Goal: Task Accomplishment & Management: Use online tool/utility

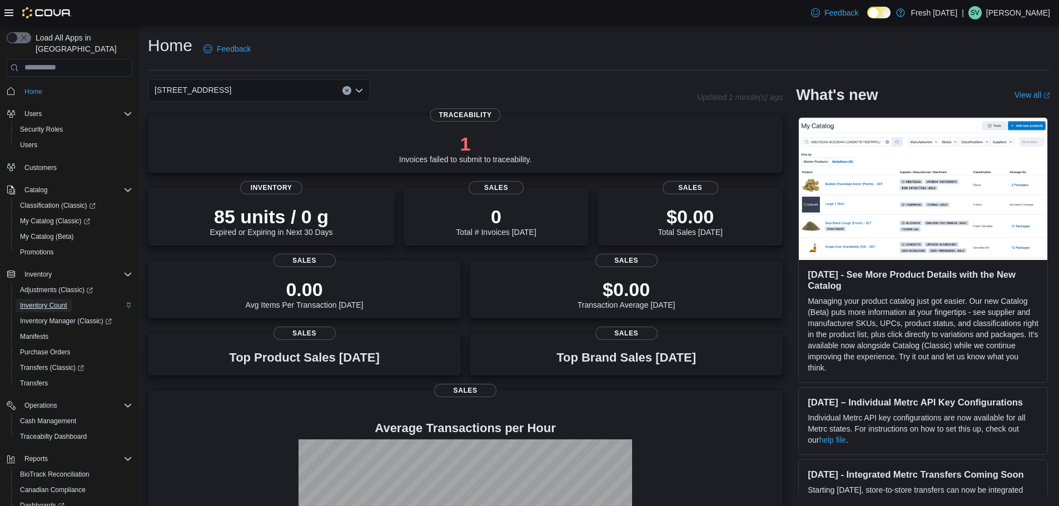
click at [48, 301] on span "Inventory Count" at bounding box center [43, 305] width 47 height 9
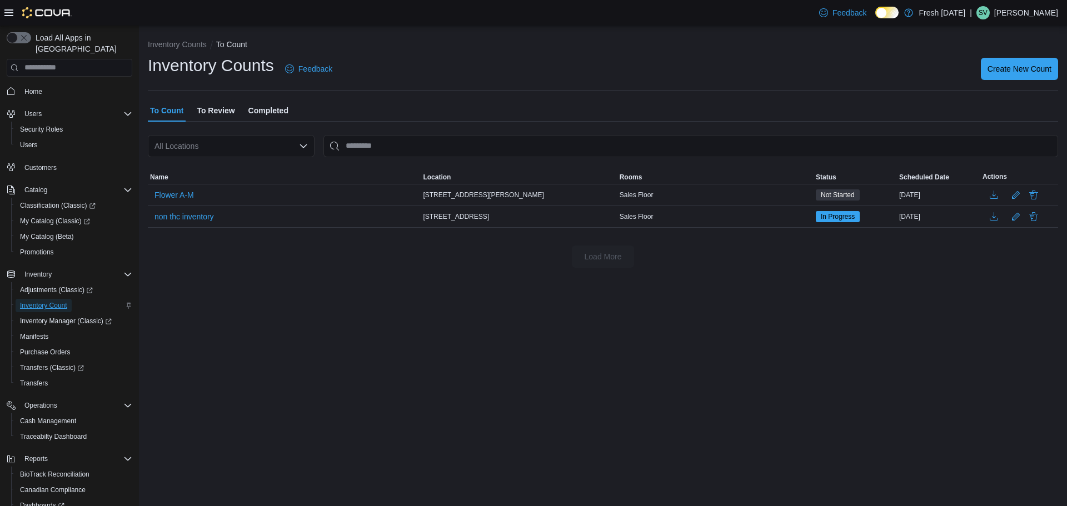
click at [44, 301] on span "Inventory Count" at bounding box center [43, 305] width 47 height 9
click at [1021, 63] on span "Create New Count" at bounding box center [1020, 68] width 64 height 11
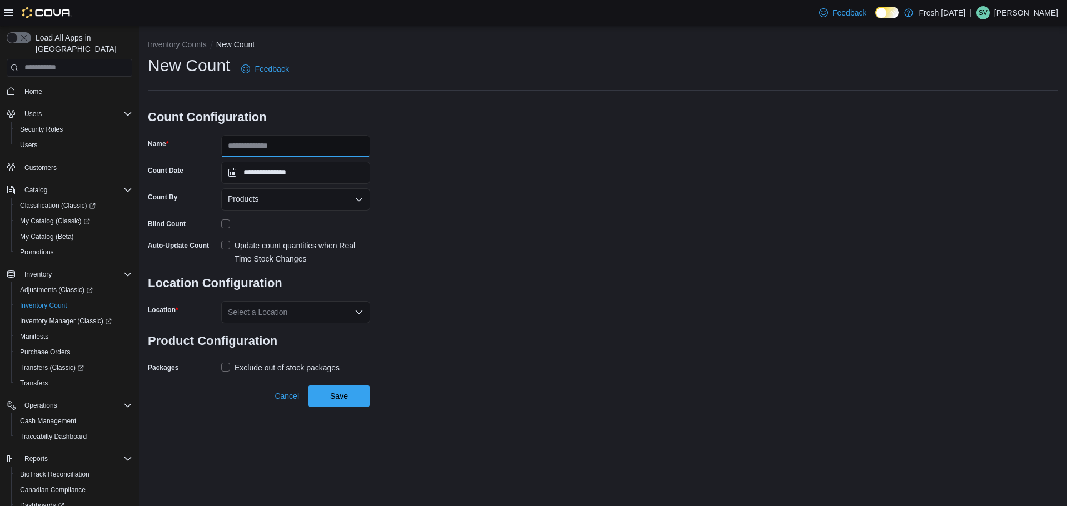
click at [269, 141] on input "Name" at bounding box center [295, 146] width 149 height 22
type input "**********"
click at [298, 197] on div "Products" at bounding box center [295, 199] width 149 height 22
click at [417, 216] on div "**********" at bounding box center [603, 215] width 911 height 322
click at [227, 245] on label "Update count quantities when Real Time Stock Changes" at bounding box center [295, 252] width 149 height 27
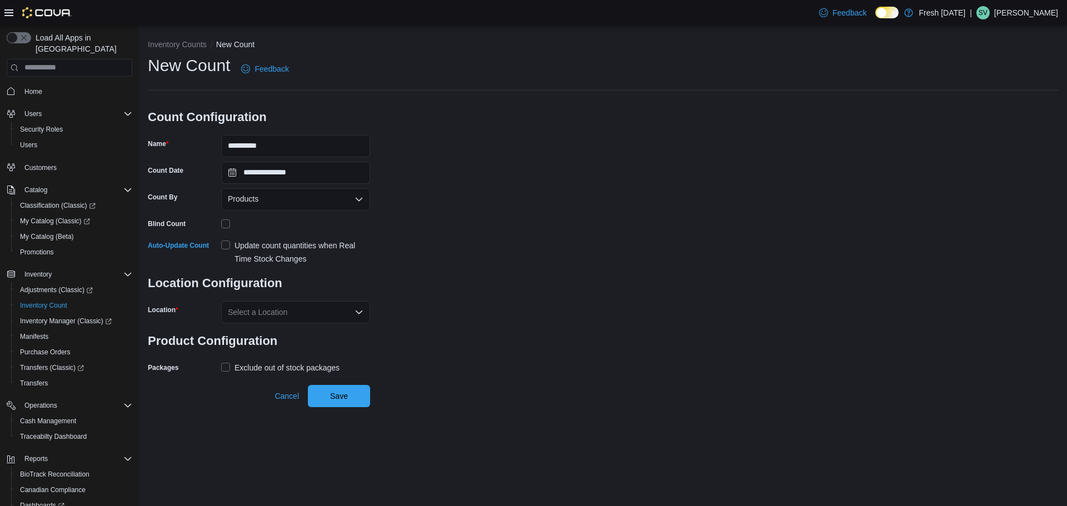
click at [300, 314] on div "Select a Location" at bounding box center [295, 312] width 149 height 22
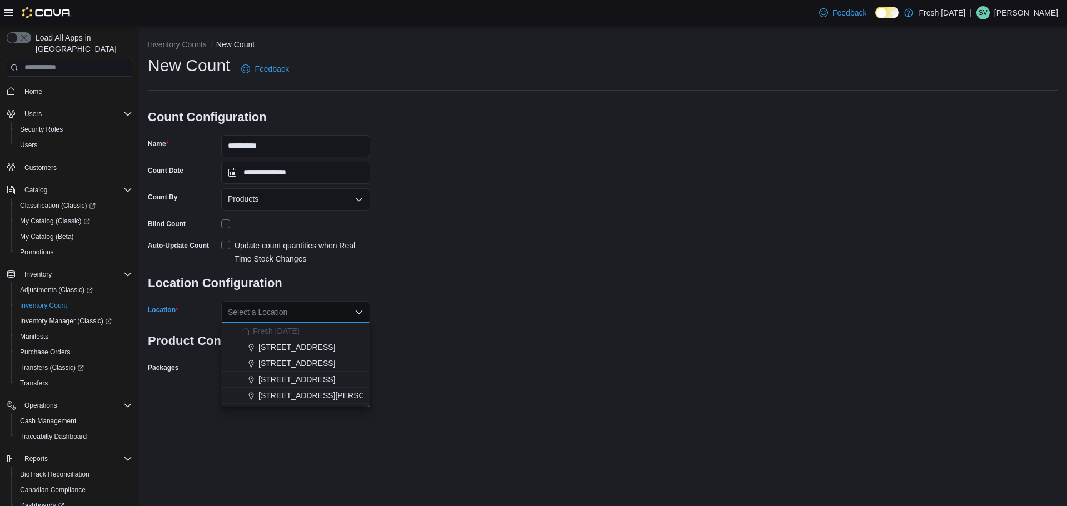
click at [315, 361] on span "[STREET_ADDRESS]" at bounding box center [297, 363] width 77 height 11
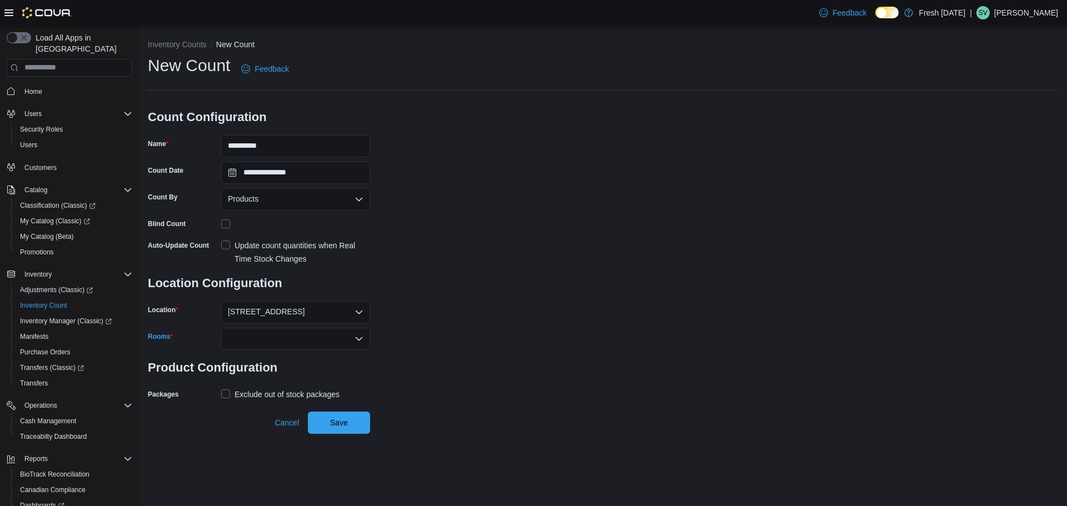
click at [281, 342] on div at bounding box center [295, 339] width 149 height 22
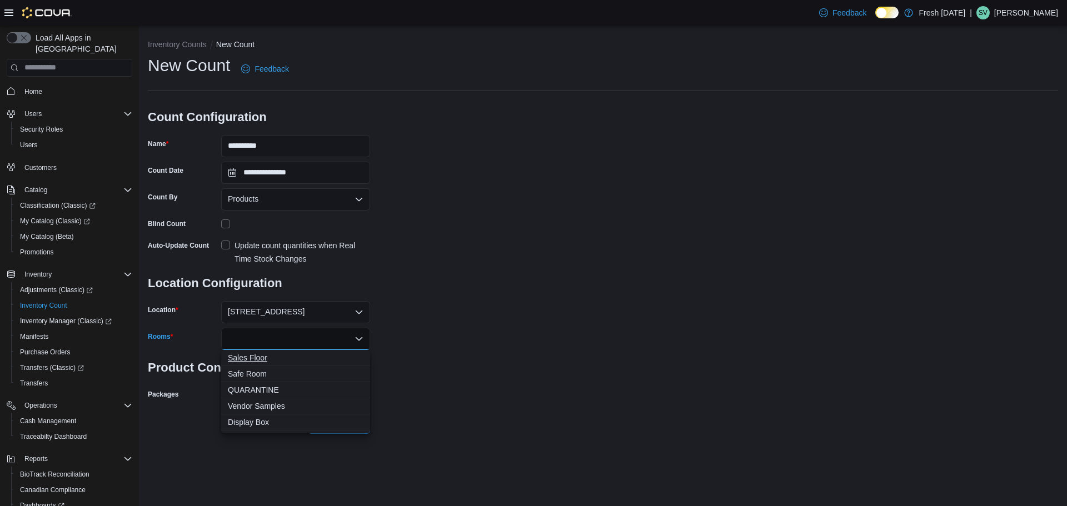
click at [277, 355] on span "Sales Floor" at bounding box center [296, 357] width 136 height 11
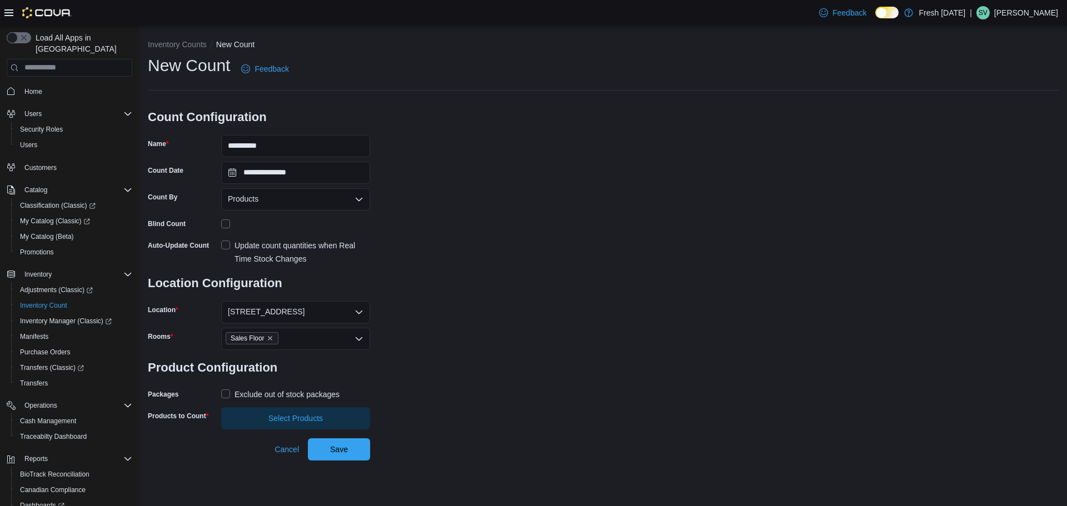
click at [471, 356] on div "**********" at bounding box center [603, 241] width 911 height 375
click at [228, 396] on label "Exclude out of stock packages" at bounding box center [280, 394] width 118 height 13
click at [304, 416] on span "Select Products" at bounding box center [296, 417] width 54 height 11
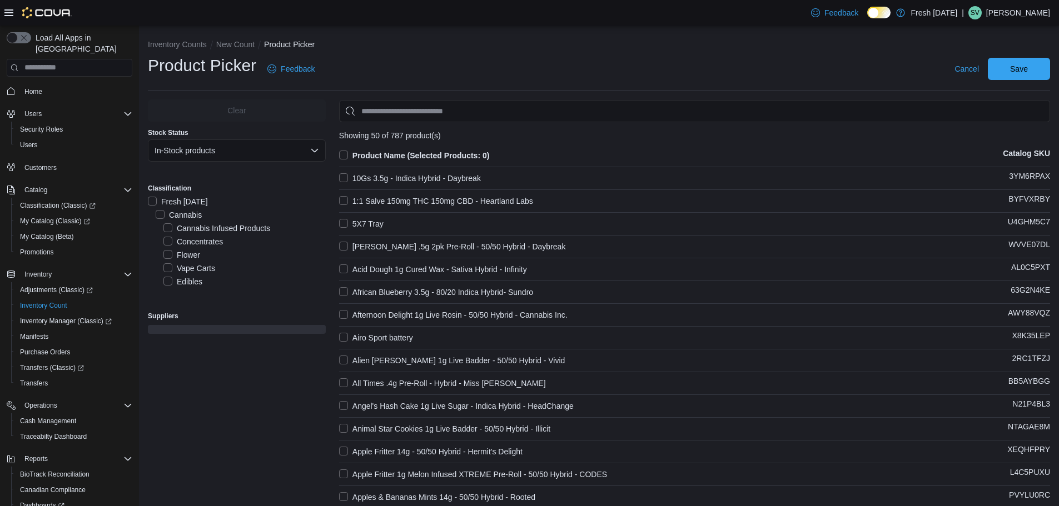
click at [168, 252] on label "Flower" at bounding box center [181, 254] width 37 height 13
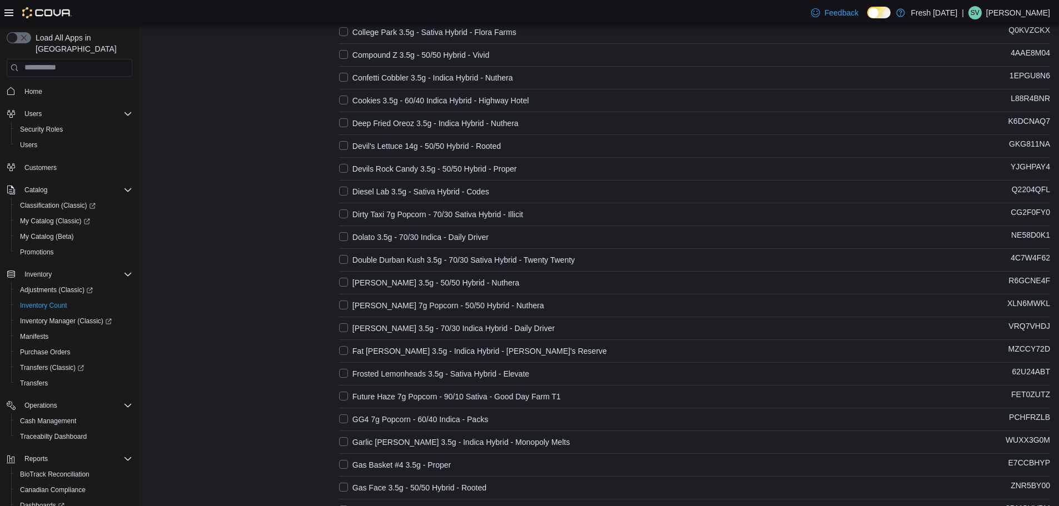
scroll to position [863, 0]
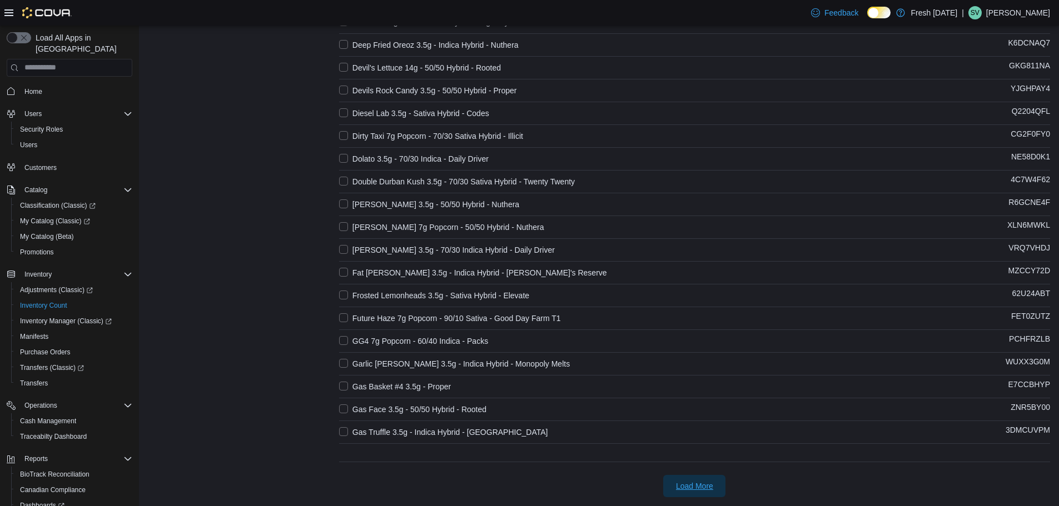
click at [699, 485] on span "Load More" at bounding box center [694, 486] width 37 height 11
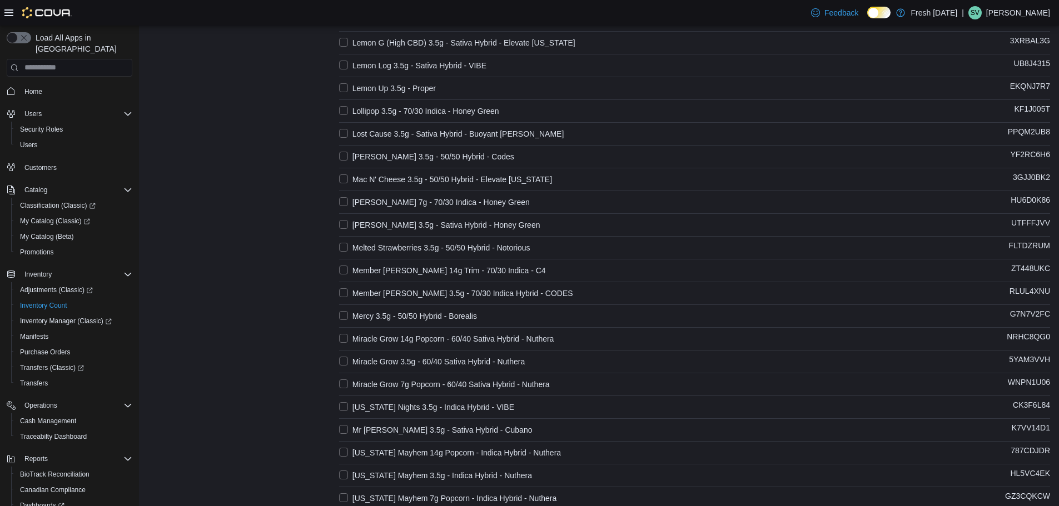
scroll to position [1919, 0]
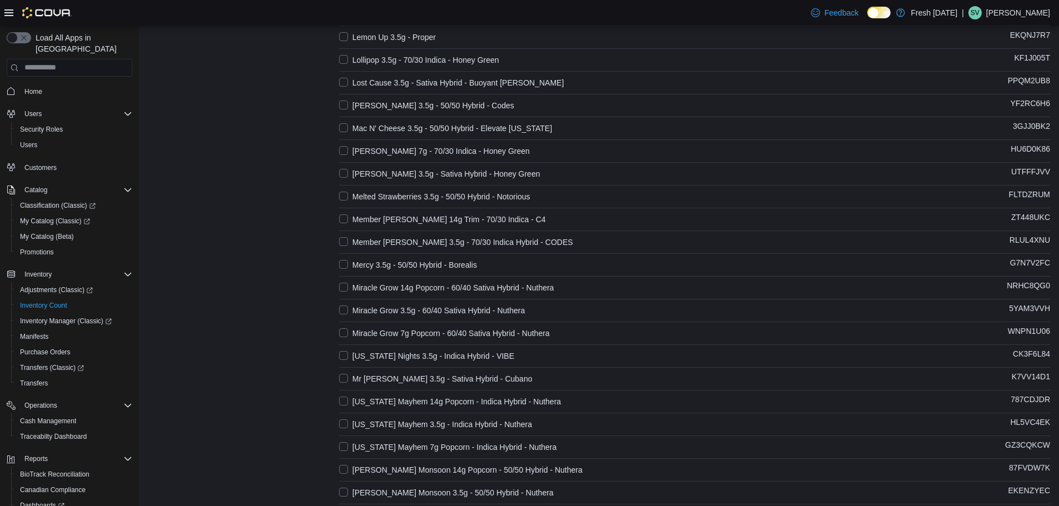
click at [344, 379] on label "Mr [PERSON_NAME] 3.5g - Sativa Hybrid - Cubano" at bounding box center [435, 378] width 193 height 13
click at [345, 356] on label "[US_STATE] Nights 3.5g - Indica Hybrid - VIBE" at bounding box center [426, 356] width 175 height 13
click at [344, 331] on label "Miracle Grow 7g Popcorn - 60/40 Sativa Hybrid - Nuthera" at bounding box center [444, 333] width 211 height 13
click at [344, 311] on label "Miracle Grow 3.5g - 60/40 Sativa Hybrid - Nuthera" at bounding box center [432, 310] width 186 height 13
click at [348, 289] on label "Miracle Grow 14g Popcorn - 60/40 Sativa Hybrid - Nuthera" at bounding box center [446, 287] width 215 height 13
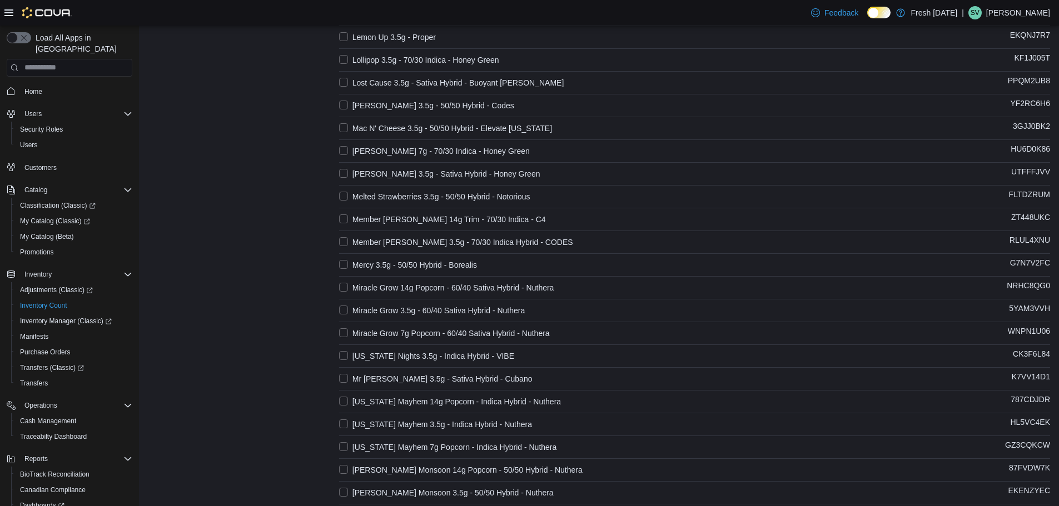
click at [346, 262] on label "Mercy 3.5g - 50/50 Hybrid - Borealis" at bounding box center [408, 265] width 138 height 13
click at [347, 236] on label "Member [PERSON_NAME] 3.5g - 70/30 Indica Hybrid - CODES" at bounding box center [456, 242] width 234 height 13
click at [341, 220] on label "Member [PERSON_NAME] 14g Trim - 70/30 Indica - C4" at bounding box center [442, 219] width 207 height 13
click at [343, 198] on label "Melted Strawberries 3.5g - 50/50 Hybrid - Notorious" at bounding box center [434, 196] width 191 height 13
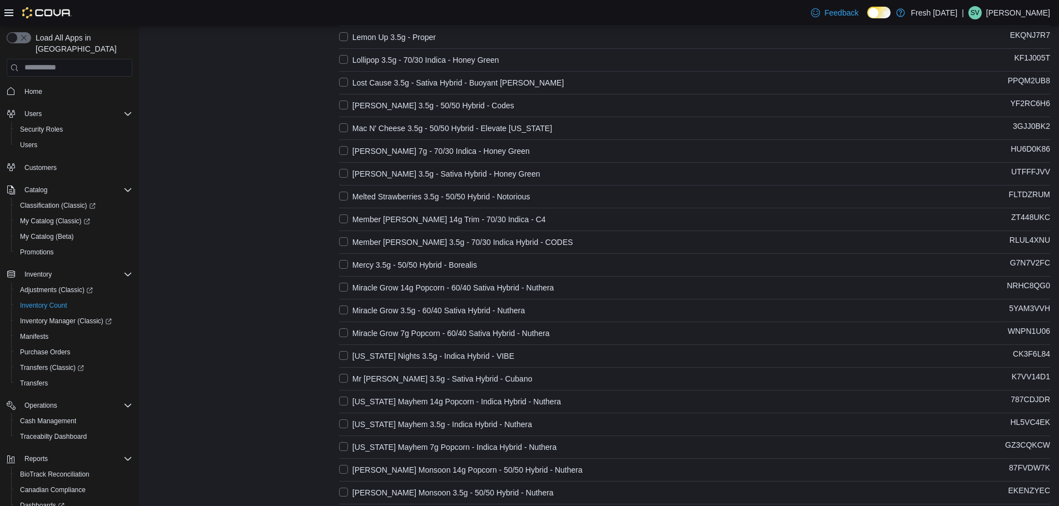
click at [345, 169] on label "[PERSON_NAME] 3.5g - Sativa Hybrid - Honey Green" at bounding box center [439, 173] width 201 height 13
click at [345, 150] on label "[PERSON_NAME] 7g - 70/30 Indica - Honey Green" at bounding box center [434, 151] width 191 height 13
click at [347, 122] on label "Mac N' Cheese 3.5g - 50/50 Hybrid - Elevate [US_STATE]" at bounding box center [445, 128] width 213 height 13
click at [347, 99] on label "[PERSON_NAME] 3.5g - 50/50 Hybrid - Codes" at bounding box center [426, 105] width 175 height 13
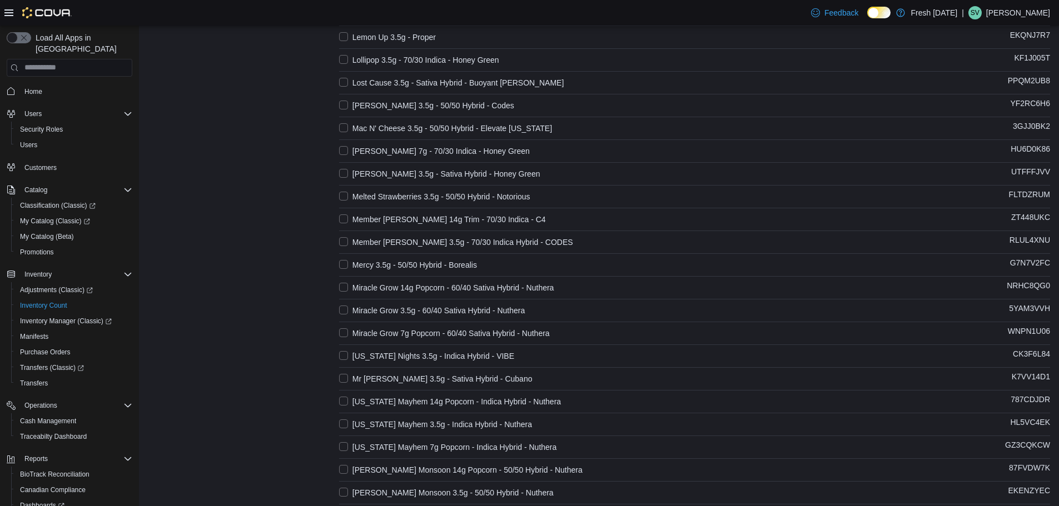
click at [346, 83] on label "Lost Cause 3.5g - Sativa Hybrid - Buoyant [PERSON_NAME]" at bounding box center [451, 82] width 225 height 13
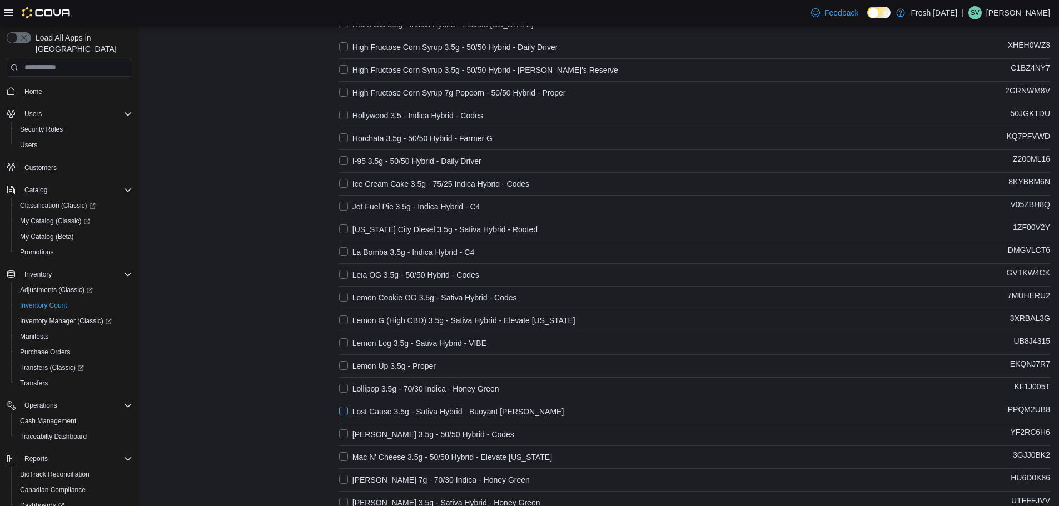
scroll to position [1585, 0]
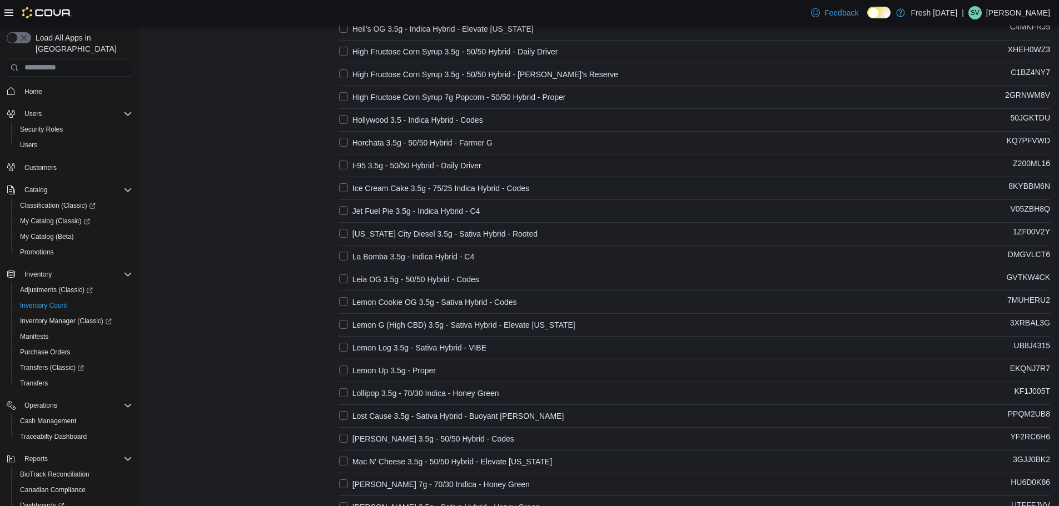
drag, startPoint x: 341, startPoint y: 394, endPoint x: 344, endPoint y: 378, distance: 15.9
click at [341, 391] on label "Lollipop 3.5g - 70/30 Indica - Honey Green" at bounding box center [419, 393] width 160 height 13
click at [344, 371] on label "Lemon Up 3.5g - Proper" at bounding box center [387, 370] width 97 height 13
click at [344, 341] on label "Lemon Log 3.5g - Sativa Hybrid - VIBE" at bounding box center [412, 347] width 147 height 13
click at [347, 327] on label "Lemon G (High CBD) 3.5g - Sativa Hybrid - Elevate [US_STATE]" at bounding box center [457, 325] width 236 height 13
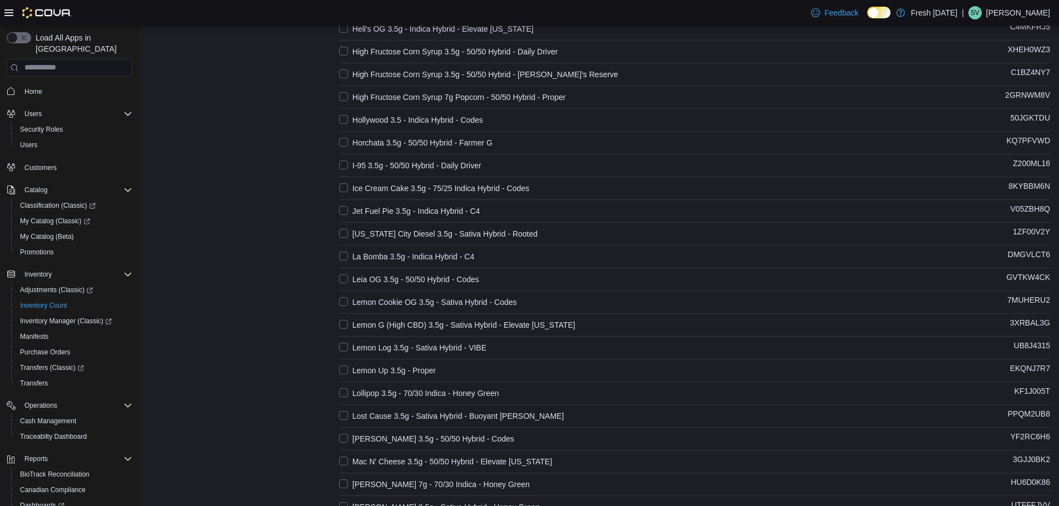
click at [345, 304] on label "Lemon Cookie OG 3.5g - Sativa Hybrid - Codes" at bounding box center [428, 302] width 178 height 13
drag, startPoint x: 344, startPoint y: 289, endPoint x: 344, endPoint y: 275, distance: 14.5
click at [344, 275] on label "Leia OG 3.5g - 50/50 Hybrid - Codes" at bounding box center [409, 279] width 140 height 13
click at [344, 256] on label "La Bomba 3.5g - Indica Hybrid - C4" at bounding box center [406, 256] width 135 height 13
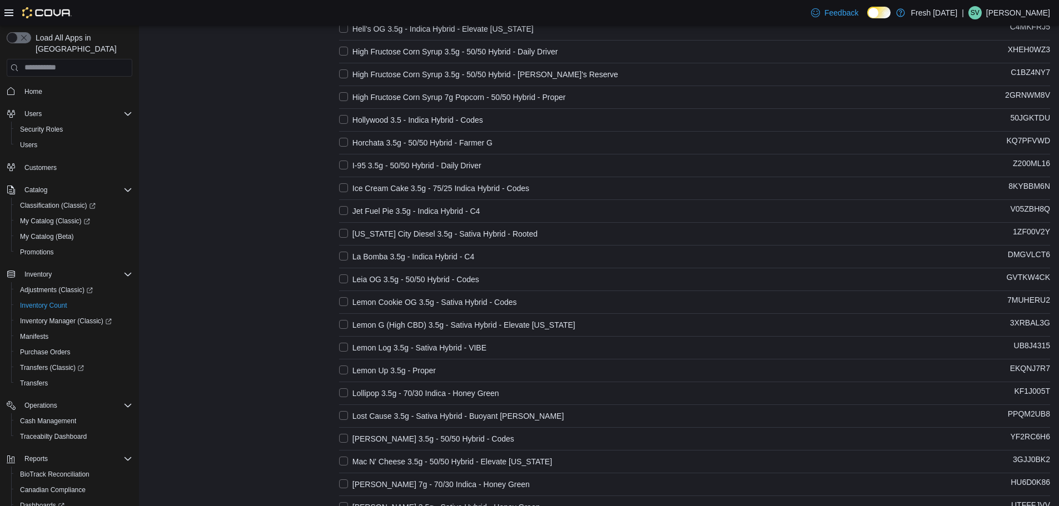
drag, startPoint x: 344, startPoint y: 236, endPoint x: 344, endPoint y: 220, distance: 15.6
click at [344, 235] on label "[US_STATE] City Diesel 3.5g - Sativa Hybrid - Rooted" at bounding box center [438, 233] width 198 height 13
click at [344, 215] on label "Jet Fuel Pie 3.5g - Indica Hybrid - C4" at bounding box center [409, 211] width 141 height 13
click at [344, 190] on label "Ice Cream Cake 3.5g - 75/25 Indica Hybrid - Codes" at bounding box center [434, 188] width 190 height 13
click at [347, 167] on label "I-95 3.5g - 50/50 Hybrid - Daily Driver" at bounding box center [410, 165] width 142 height 13
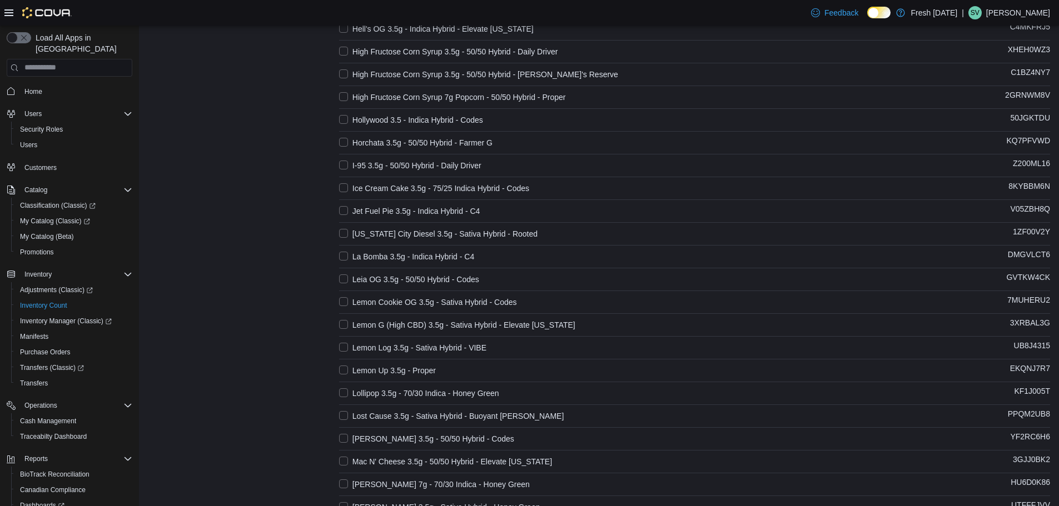
click at [345, 147] on label "Horchata 3.5g - 50/50 Hybrid - Farmer G" at bounding box center [415, 142] width 153 height 13
click at [348, 123] on label "Hollywood 3.5 - Indica Hybrid - Codes" at bounding box center [411, 119] width 144 height 13
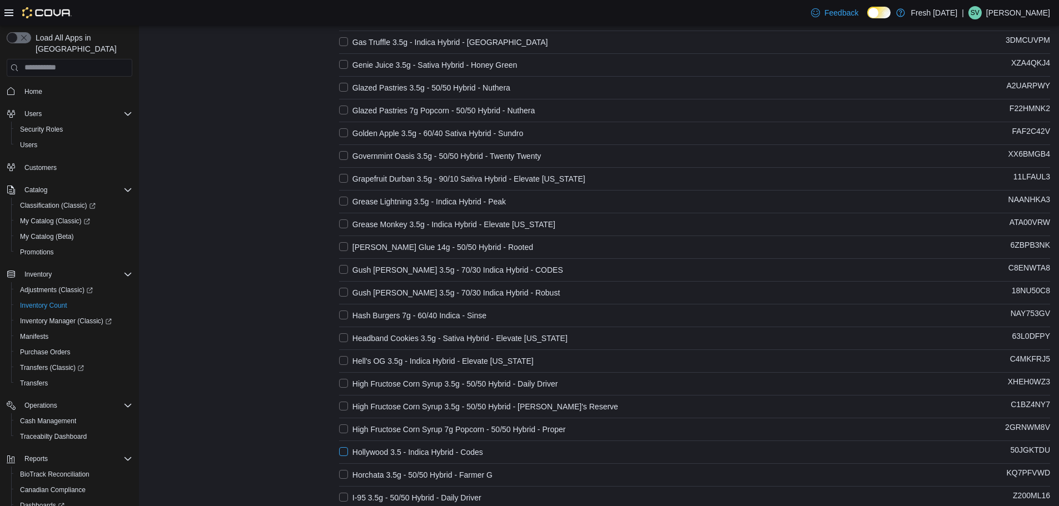
scroll to position [1252, 0]
click at [347, 433] on label "High Fructose Corn Syrup 7g Popcorn - 50/50 Hybrid - Proper" at bounding box center [452, 430] width 227 height 13
click at [344, 407] on label "High Fructose Corn Syrup 3.5g - 50/50 Hybrid - [PERSON_NAME]'s Reserve" at bounding box center [478, 407] width 279 height 13
click at [344, 385] on label "High Fructose Corn Syrup 3.5g - 50/50 Hybrid - Daily Driver" at bounding box center [448, 385] width 219 height 13
click at [347, 361] on label "Hell's OG 3.5g - Indica Hybrid - Elevate [US_STATE]" at bounding box center [436, 362] width 195 height 13
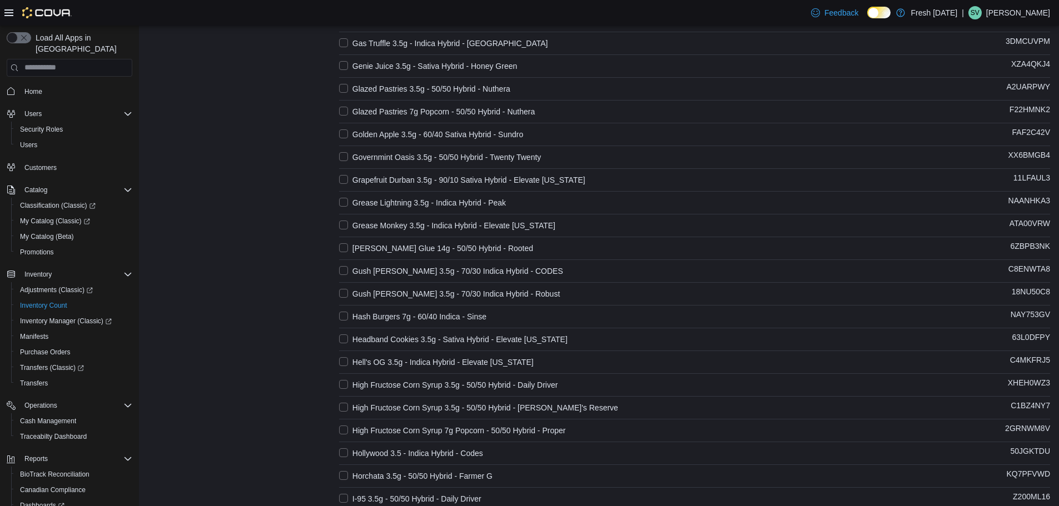
click at [348, 336] on label "Headband Cookies 3.5g - Sativa Hybrid - Elevate [US_STATE]" at bounding box center [453, 339] width 228 height 13
drag, startPoint x: 345, startPoint y: 322, endPoint x: 345, endPoint y: 315, distance: 6.7
click at [345, 320] on label "Hash Burgers 7g - 60/40 Indica - Sinse" at bounding box center [412, 316] width 147 height 13
click at [346, 291] on label "Gush [PERSON_NAME] 3.5g - 70/30 Indica Hybrid - Robust" at bounding box center [449, 293] width 221 height 13
click at [350, 269] on label "Gush [PERSON_NAME] 3.5g - 70/30 Indica Hybrid - CODES" at bounding box center [451, 271] width 224 height 13
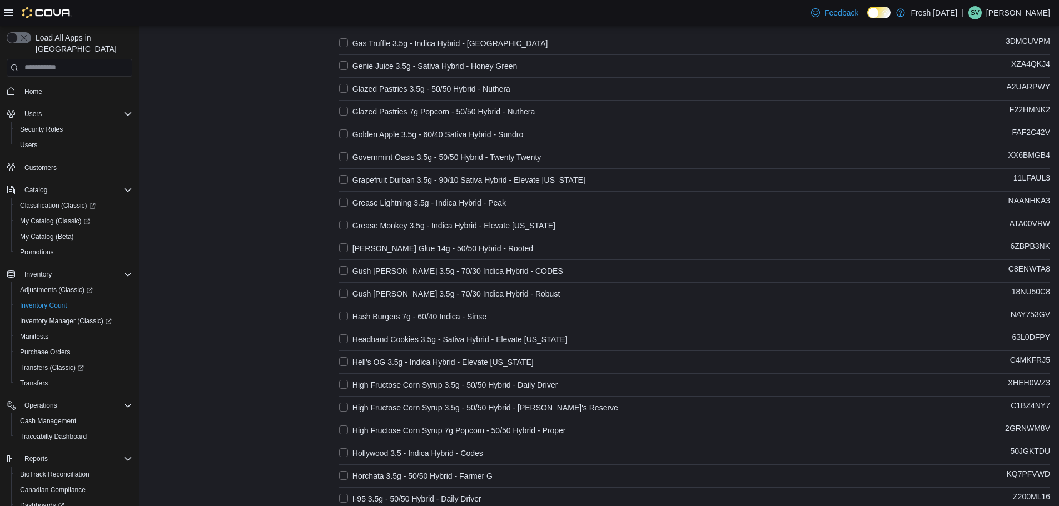
click at [346, 248] on label "[PERSON_NAME] Glue 14g - 50/50 Hybrid - Rooted" at bounding box center [436, 248] width 194 height 13
drag, startPoint x: 345, startPoint y: 226, endPoint x: 345, endPoint y: 206, distance: 19.5
click at [345, 225] on label "Grease Monkey 3.5g - Indica Hybrid - Elevate [US_STATE]" at bounding box center [447, 225] width 216 height 13
click at [345, 201] on label "Grease Lightning 3.5g - Indica Hybrid - Peak" at bounding box center [422, 202] width 167 height 13
drag, startPoint x: 346, startPoint y: 178, endPoint x: 346, endPoint y: 158, distance: 20.6
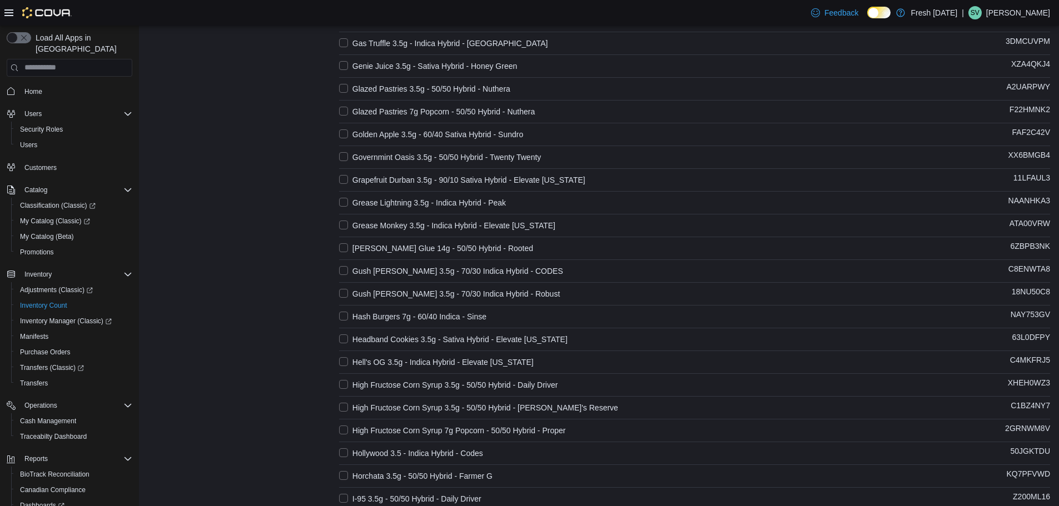
click at [346, 177] on label "Grapefruit Durban 3.5g - 90/10 Sativa Hybrid - Elevate [US_STATE]" at bounding box center [462, 179] width 246 height 13
click at [346, 156] on label "Governmint Oasis 3.5g - 50/50 Hybrid - Twenty Twenty" at bounding box center [440, 157] width 202 height 13
click at [347, 131] on label "Golden Apple 3.5g - 60/40 Sativa Hybrid - Sundro" at bounding box center [431, 134] width 184 height 13
drag, startPoint x: 350, startPoint y: 111, endPoint x: 348, endPoint y: 103, distance: 8.0
click at [350, 110] on label "Glazed Pastries 7g Popcorn - 50/50 Hybrid - Nuthera" at bounding box center [437, 111] width 196 height 13
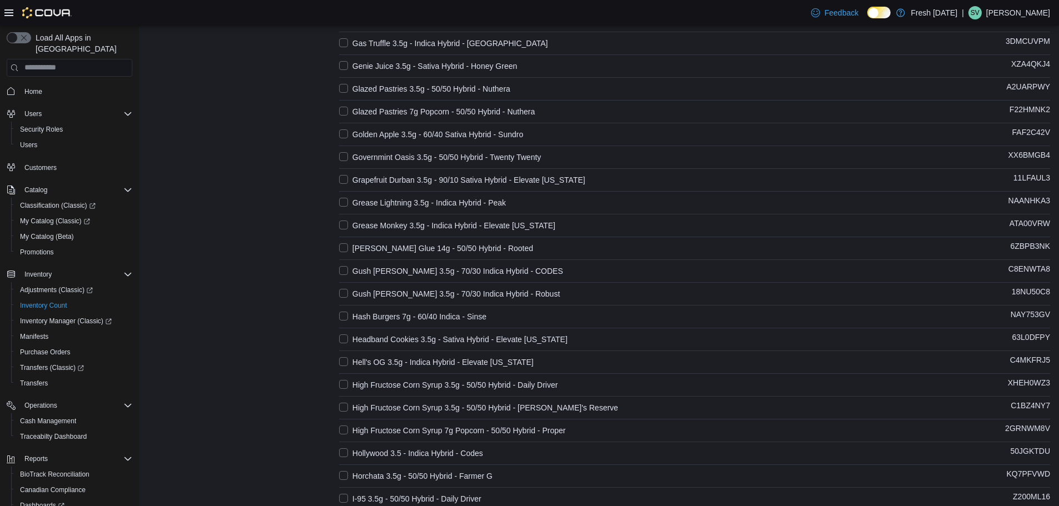
click at [347, 85] on label "Glazed Pastries 3.5g - 50/50 Hybrid - Nuthera" at bounding box center [424, 88] width 171 height 13
click at [346, 66] on label "Genie Juice 3.5g - Sativa Hybrid - Honey Green" at bounding box center [428, 65] width 178 height 13
click at [345, 49] on div "Product Name (Selected Products: 44) Catalog SKU 10Gs 3.5g - Indica Hybrid - Da…" at bounding box center [694, 48] width 711 height 2302
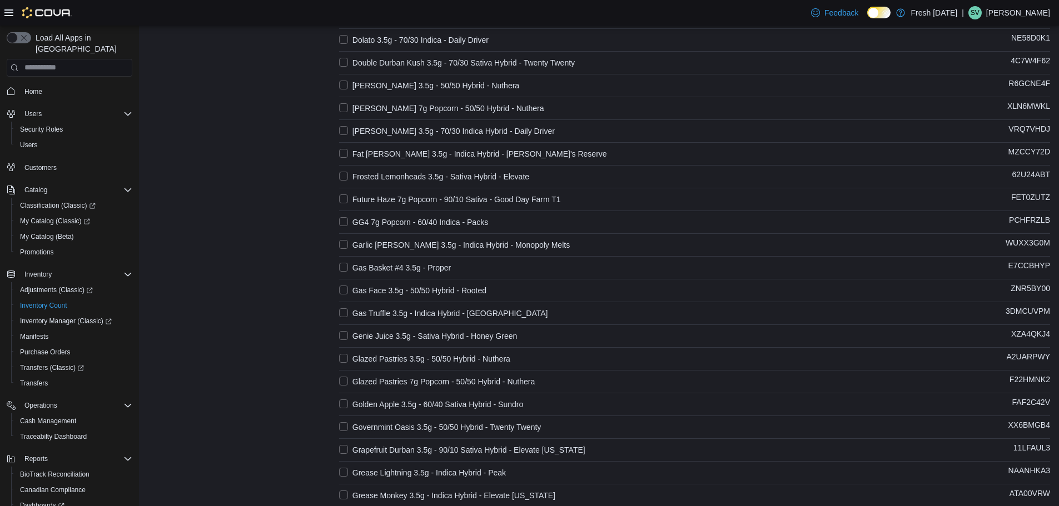
scroll to position [974, 0]
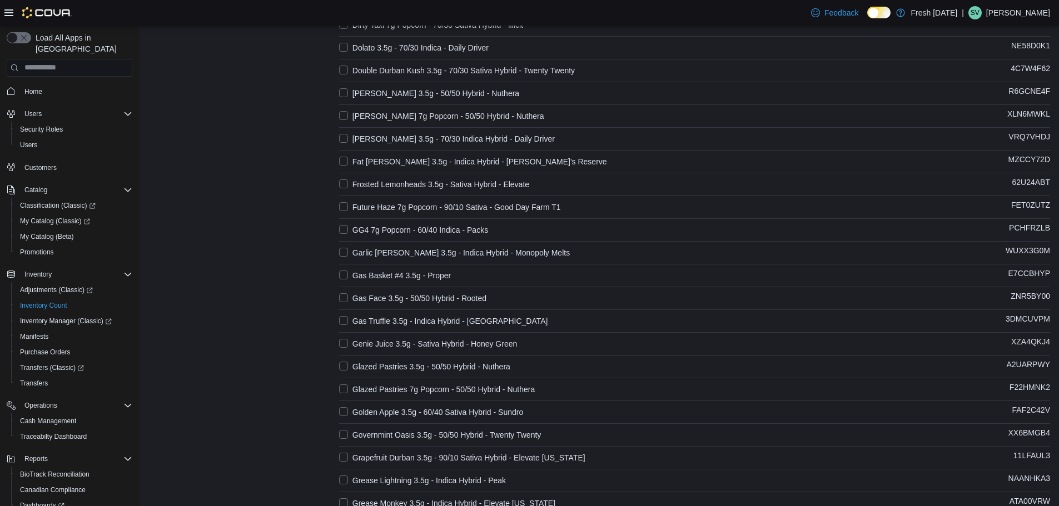
click at [346, 319] on label "Gas Truffle 3.5g - Indica Hybrid - [GEOGRAPHIC_DATA]" at bounding box center [443, 321] width 209 height 13
click at [346, 295] on label "Gas Face 3.5g - 50/50 Hybrid - Rooted" at bounding box center [412, 298] width 147 height 13
click at [344, 276] on label "Gas Basket #4 3.5g - Proper" at bounding box center [395, 275] width 112 height 13
click at [347, 247] on label "Garlic [PERSON_NAME] 3.5g - Indica Hybrid - Monopoly Melts" at bounding box center [454, 252] width 231 height 13
click at [344, 225] on label "GG4 7g Popcorn - 60/40 Indica - Packs" at bounding box center [413, 229] width 149 height 13
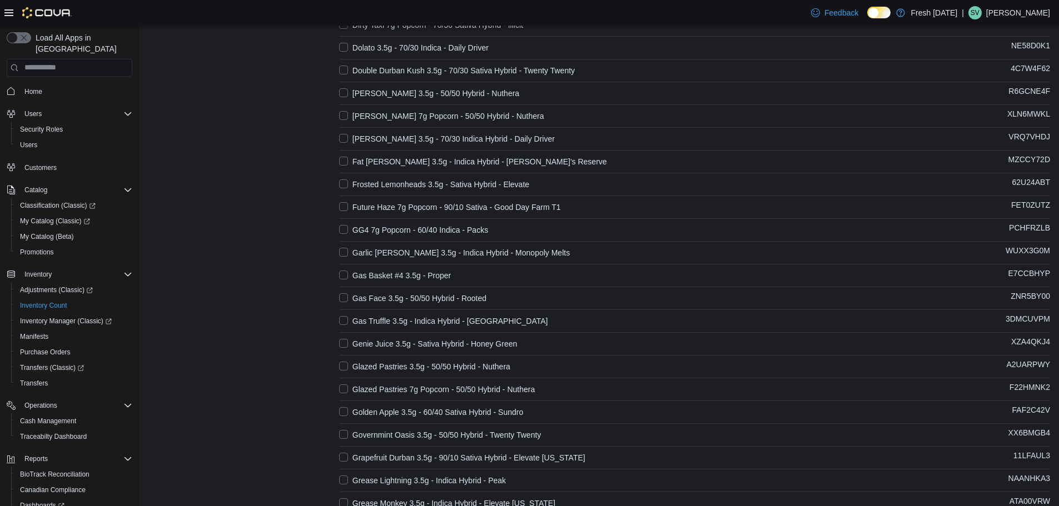
click at [344, 207] on label "Future Haze 7g Popcorn - 90/10 Sativa - Good Day Farm T1" at bounding box center [450, 207] width 222 height 13
click at [344, 180] on label "Frosted Lemonheads 3.5g - Sativa Hybrid - Elevate" at bounding box center [434, 184] width 190 height 13
click at [344, 156] on label "Fat [PERSON_NAME] 3.5g - Indica Hybrid - [PERSON_NAME]'s Reserve" at bounding box center [473, 161] width 268 height 13
click at [346, 133] on label "[PERSON_NAME] 3.5g - 70/30 Indica Hybrid - Daily Driver" at bounding box center [447, 138] width 216 height 13
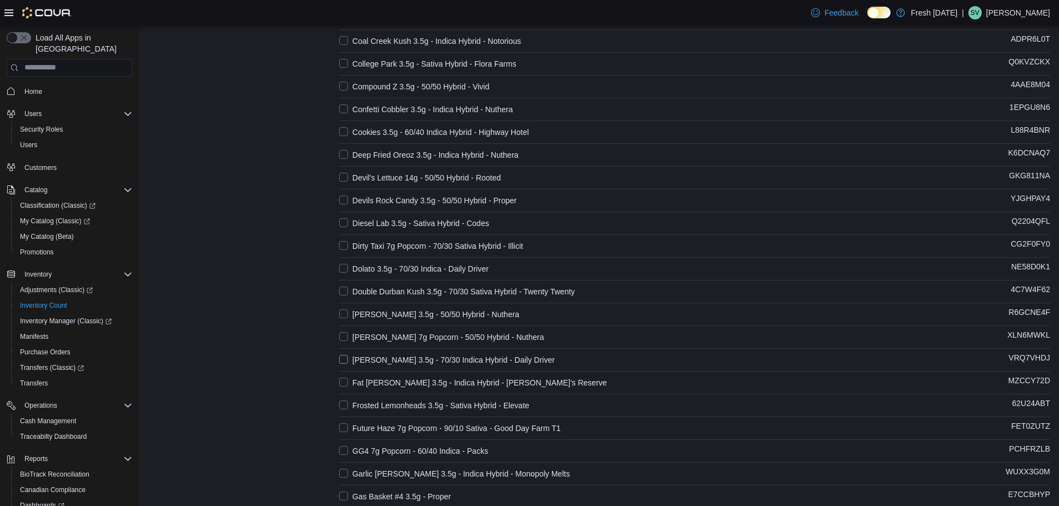
scroll to position [752, 0]
click at [342, 333] on label "[PERSON_NAME] 7g Popcorn - 50/50 Hybrid - Nuthera" at bounding box center [441, 338] width 205 height 13
click at [347, 312] on label "[PERSON_NAME] 3.5g - 50/50 Hybrid - Nuthera" at bounding box center [429, 315] width 180 height 13
drag, startPoint x: 352, startPoint y: 291, endPoint x: 348, endPoint y: 284, distance: 8.7
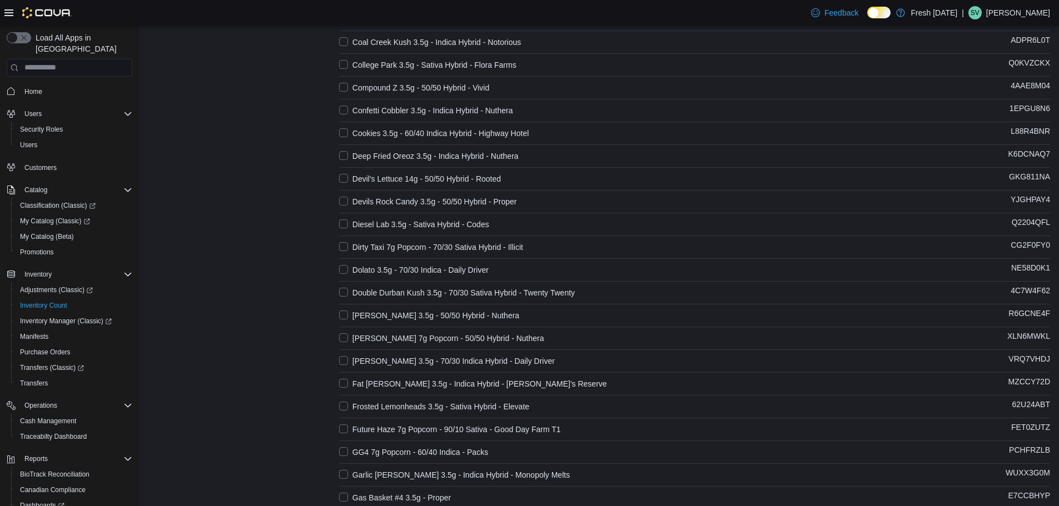
click at [352, 291] on label "Double Durban Kush 3.5g - 70/30 Sativa Hybrid - Twenty Twenty" at bounding box center [457, 292] width 236 height 13
click at [345, 270] on label "Dolato 3.5g - 70/30 Indica - Daily Driver" at bounding box center [414, 270] width 150 height 13
click at [345, 245] on label "Dirty Taxi 7g Popcorn - 70/30 Sativa Hybrid - Illicit" at bounding box center [431, 247] width 184 height 13
drag, startPoint x: 345, startPoint y: 222, endPoint x: 345, endPoint y: 213, distance: 8.9
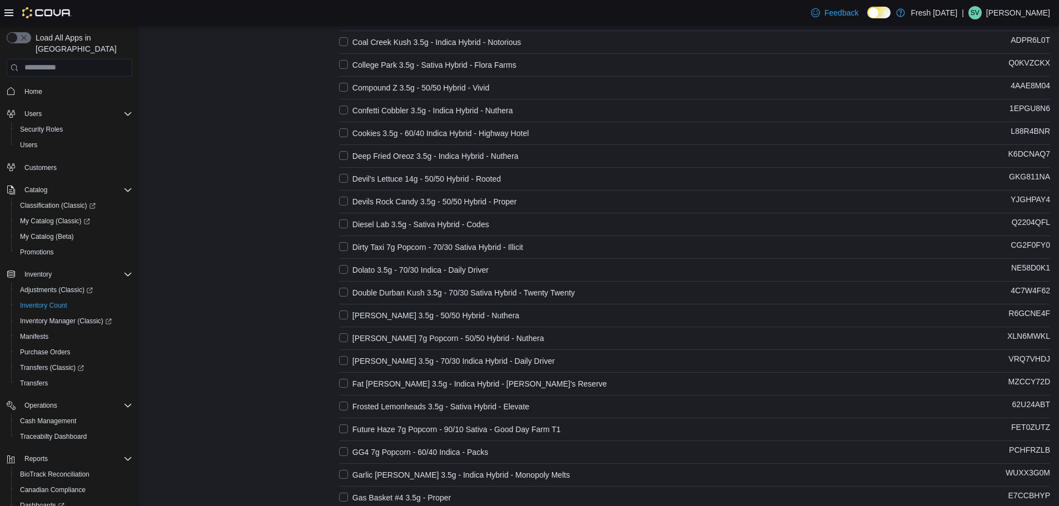
click at [345, 220] on label "Diesel Lab 3.5g - Sativa Hybrid - Codes" at bounding box center [414, 224] width 150 height 13
click at [345, 198] on label "Devils Rock Candy 3.5g - 50/50 Hybrid - Proper" at bounding box center [428, 201] width 178 height 13
click at [345, 181] on label "Devil's Lettuce 14g - 50/50 Hybrid - Rooted" at bounding box center [420, 178] width 162 height 13
click at [345, 157] on label "Deep Fried Oreoz 3.5g - Indica Hybrid - Nuthera" at bounding box center [429, 156] width 180 height 13
click at [345, 138] on label "Cookies 3.5g - 60/40 Indica Hybrid - Highway Hotel" at bounding box center [434, 133] width 190 height 13
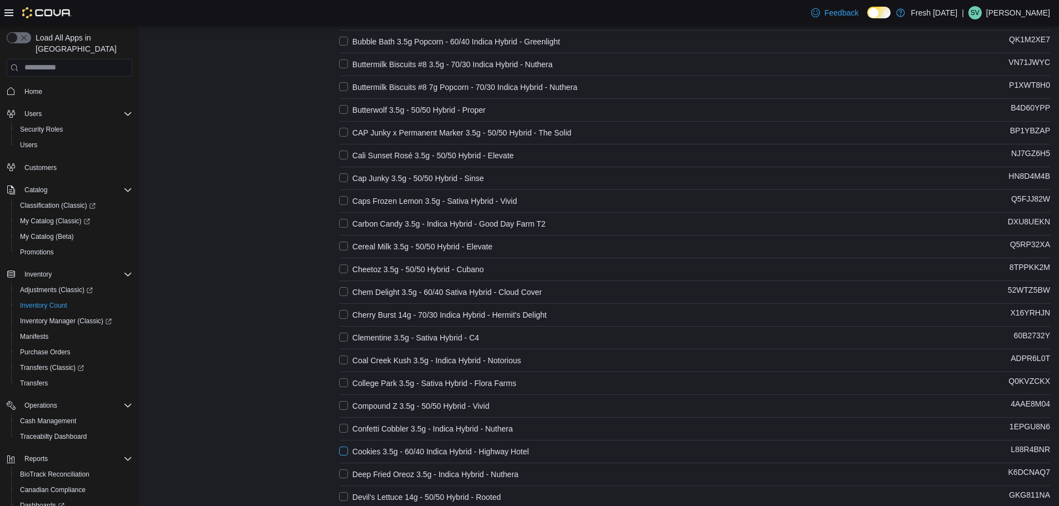
scroll to position [418, 0]
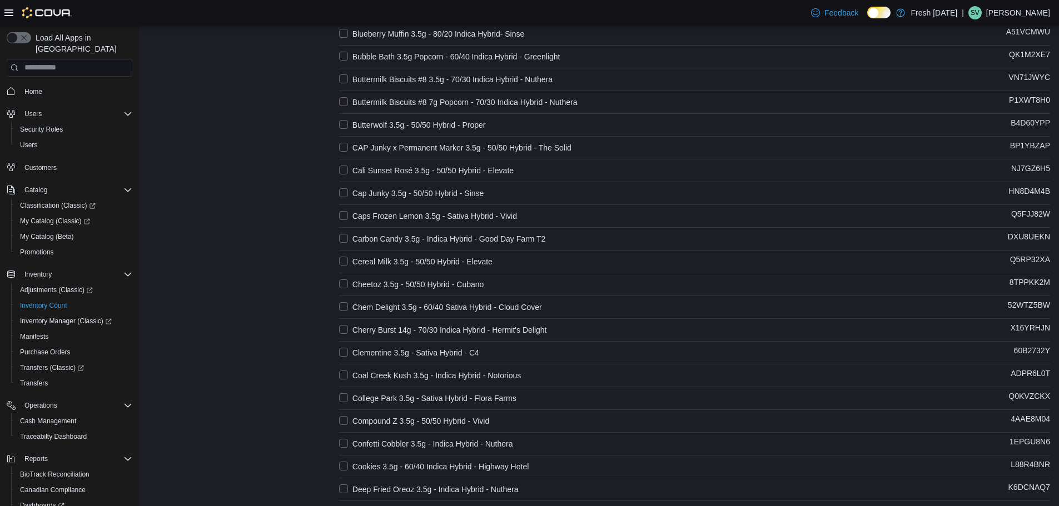
click at [343, 440] on label "Confetti Cobbler 3.5g - Indica Hybrid - Nuthera" at bounding box center [426, 444] width 174 height 13
click at [341, 424] on label "Compound Z 3.5g - 50/50 Hybrid - Vivid" at bounding box center [414, 421] width 150 height 13
click at [346, 397] on label "College Park 3.5g - Sativa Hybrid - Flora Farms" at bounding box center [427, 398] width 177 height 13
click at [345, 376] on label "Coal Creek Kush 3.5g - Indica Hybrid - Notorious" at bounding box center [430, 375] width 182 height 13
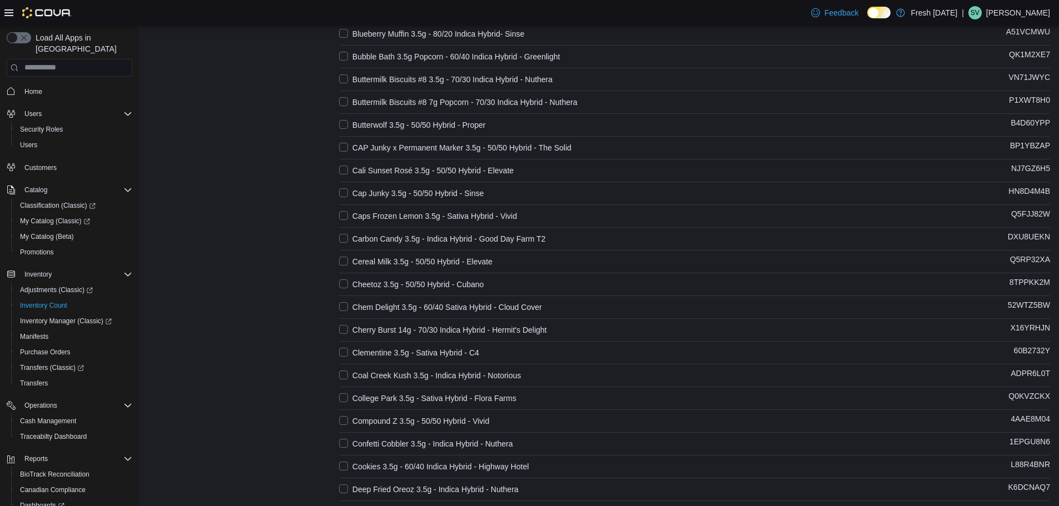
click at [347, 349] on label "Clementine 3.5g - Sativa Hybrid - C4" at bounding box center [409, 352] width 140 height 13
click at [346, 329] on label "Cherry Burst 14g - 70/30 Indica Hybrid - Hermit's Delight" at bounding box center [443, 330] width 208 height 13
click at [345, 309] on label "Chem Delight 3.5g - 60/40 Sativa Hybrid - Cloud Cover" at bounding box center [440, 307] width 203 height 13
click at [345, 282] on label "Cheetoz 3.5g - 50/50 Hybrid - Cubano" at bounding box center [411, 284] width 145 height 13
click at [346, 265] on label "Cereal Milk 3.5g - 50/50 Hybrid - Elevate" at bounding box center [415, 261] width 153 height 13
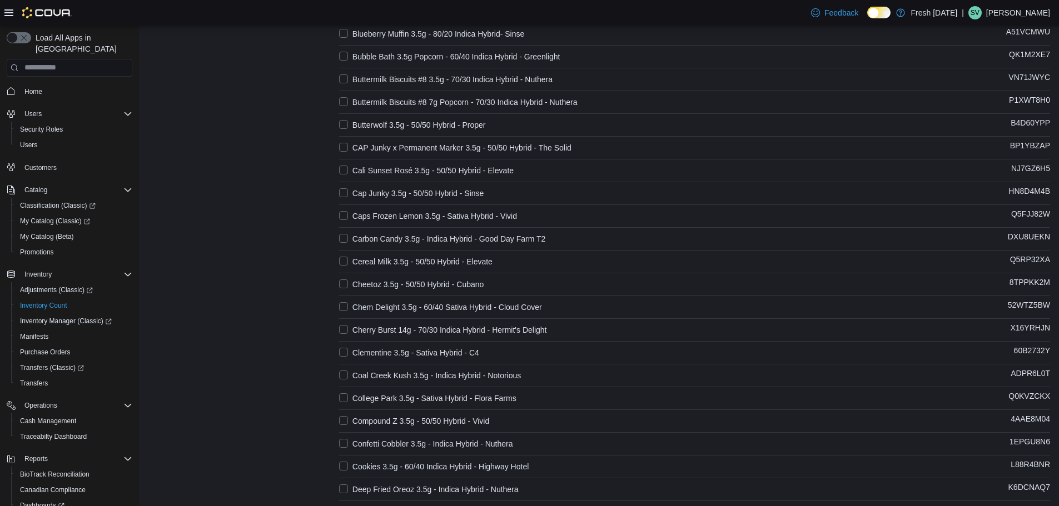
click at [344, 236] on label "Carbon Candy 3.5g - Indica Hybrid - Good Day Farm T2" at bounding box center [442, 238] width 207 height 13
click at [346, 212] on label "Caps Frozen Lemon 3.5g - Sativa Hybrid - Vivid" at bounding box center [428, 216] width 178 height 13
click at [347, 193] on label "Cap Junky 3.5g - 50/50 Hybrid - Sinse" at bounding box center [411, 193] width 145 height 13
click at [347, 168] on label "Cali Sunset Rosé 3.5g - 50/50 Hybrid - Elevate" at bounding box center [426, 170] width 175 height 13
click at [347, 145] on label "CAP Junky x Permanent Marker 3.5g - 50/50 Hybrid - The Solid" at bounding box center [455, 147] width 232 height 13
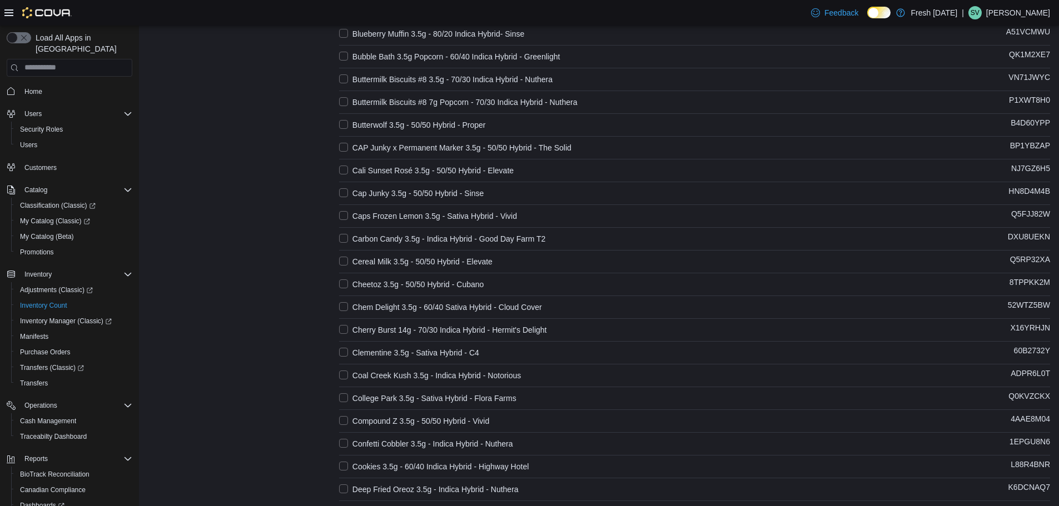
drag, startPoint x: 350, startPoint y: 119, endPoint x: 346, endPoint y: 108, distance: 11.8
click at [350, 118] on label "Butterwolf 3.5g - 50/50 Hybrid - Proper" at bounding box center [412, 124] width 147 height 13
click at [344, 96] on label "Buttermilk Biscuits #8 7g Popcorn - 70/30 Indica Hybrid - Nuthera" at bounding box center [458, 102] width 238 height 13
click at [344, 73] on label "Buttermilk Biscuits #8 3.5g - 70/30 Indica Hybrid - Nuthera" at bounding box center [445, 79] width 213 height 13
click at [345, 52] on label "Bubble Bath 3.5g Popcorn - 60/40 Indica Hybrid - Greenlight" at bounding box center [449, 56] width 221 height 13
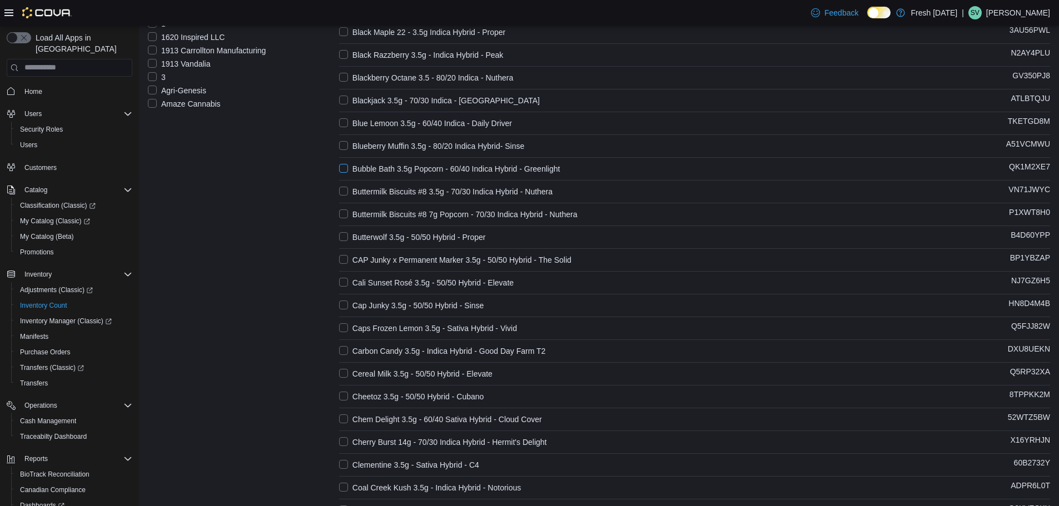
scroll to position [196, 0]
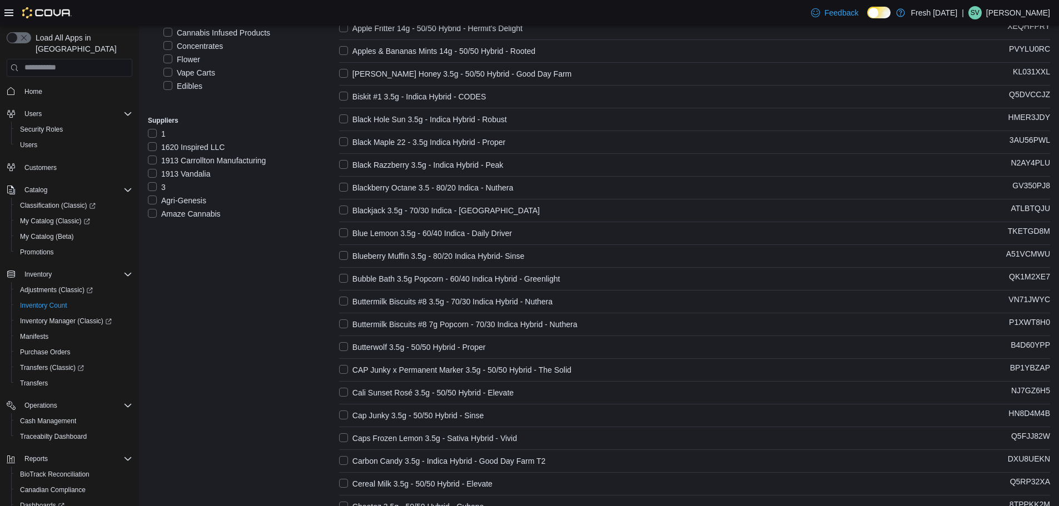
click at [347, 253] on label "Blueberry Muffin 3.5g - 80/20 Indica Hybrid- Sinse" at bounding box center [431, 256] width 185 height 13
drag, startPoint x: 344, startPoint y: 227, endPoint x: 349, endPoint y: 212, distance: 16.4
click at [344, 227] on label "Blue Lemoon 3.5g - 60/40 Indica - Daily Driver" at bounding box center [425, 233] width 173 height 13
drag, startPoint x: 349, startPoint y: 207, endPoint x: 349, endPoint y: 188, distance: 18.9
click at [349, 204] on label "Blackjack 3.5g - 70/30 Indica - [GEOGRAPHIC_DATA]" at bounding box center [439, 210] width 201 height 13
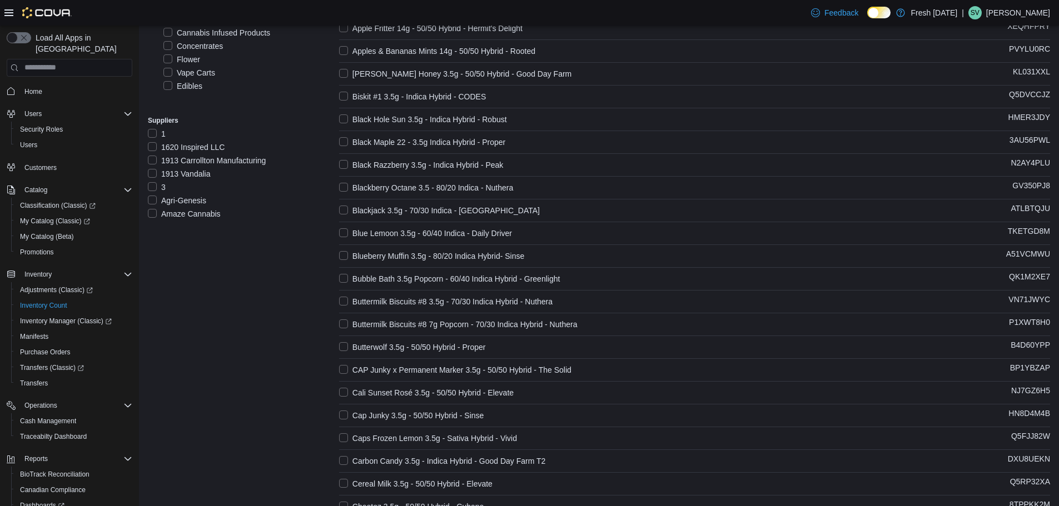
click at [346, 186] on label "Blackberry Octane 3.5 - 80/20 Indica - Nuthera" at bounding box center [426, 187] width 174 height 13
drag, startPoint x: 346, startPoint y: 167, endPoint x: 341, endPoint y: 157, distance: 11.9
click at [346, 165] on label "Black Razzberry 3.5g - Indica Hybrid - Peak" at bounding box center [421, 164] width 165 height 13
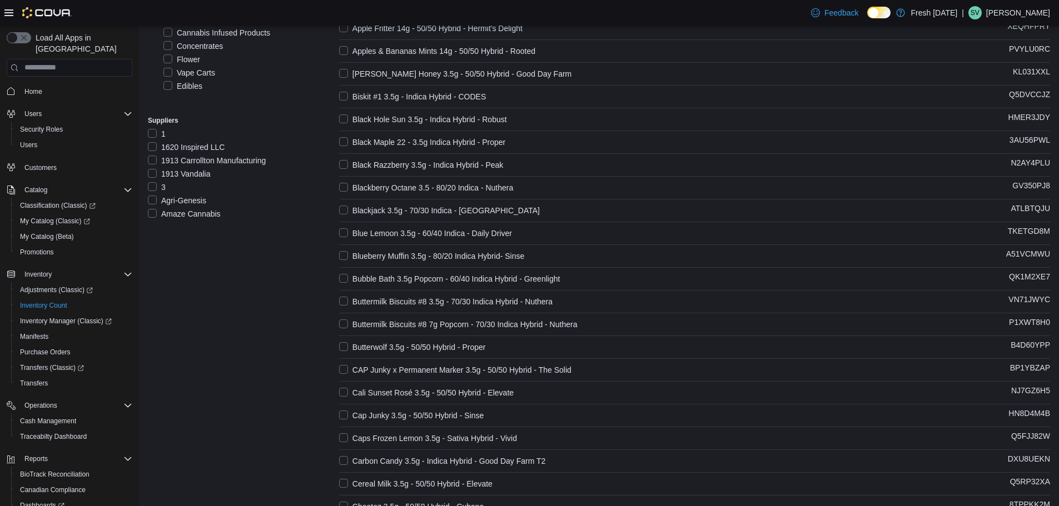
click at [345, 142] on label "Black Maple 22 - 3.5g Indica Hybrid - Proper" at bounding box center [422, 142] width 166 height 13
click at [344, 113] on label "Black Hole Sun 3.5g - Indica Hybrid - Robust" at bounding box center [423, 119] width 168 height 13
click at [346, 99] on label "Biskit #1 3.5g - Indica Hybrid - CODES" at bounding box center [412, 96] width 147 height 13
click at [348, 68] on label "[PERSON_NAME] Honey 3.5g - 50/50 Hybrid - Good Day Farm" at bounding box center [455, 73] width 232 height 13
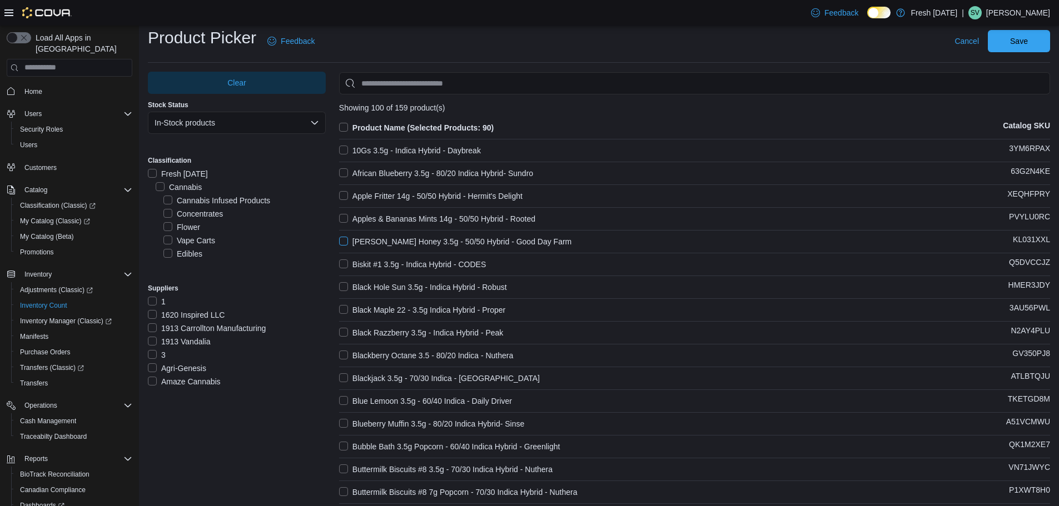
scroll to position [0, 0]
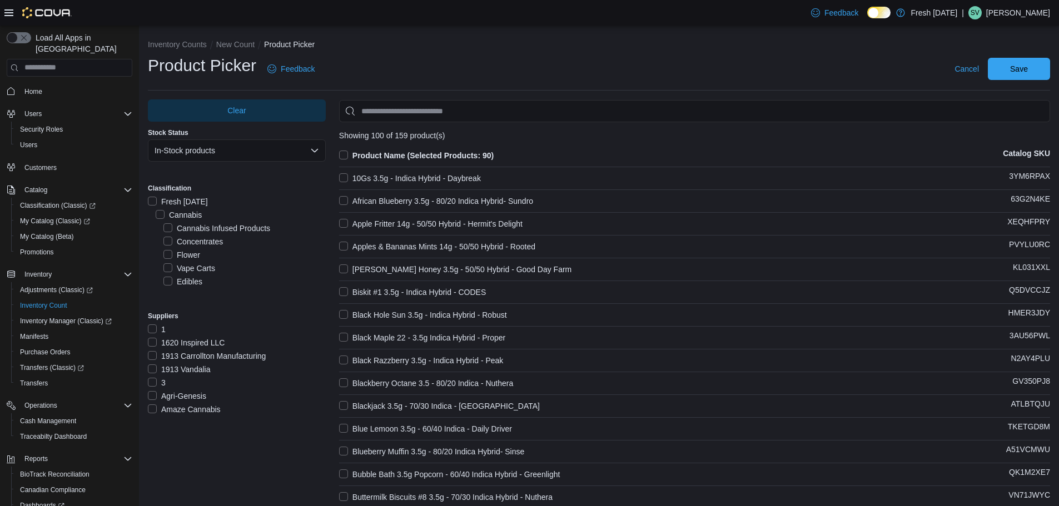
click at [344, 241] on label "Apples & Bananas Mints 14g - 50/50 Hybrid - Rooted" at bounding box center [437, 246] width 196 height 13
click at [347, 220] on label "Apple Fritter 14g - 50/50 Hybrid - Hermit's Delight" at bounding box center [430, 223] width 183 height 13
click at [343, 200] on label "African Blueberry 3.5g - 80/20 Indica Hybrid- Sundro" at bounding box center [436, 201] width 194 height 13
click at [341, 175] on label "10Gs 3.5g - Indica Hybrid - Daybreak" at bounding box center [410, 178] width 142 height 13
click at [1028, 66] on span "Save" at bounding box center [1019, 68] width 18 height 11
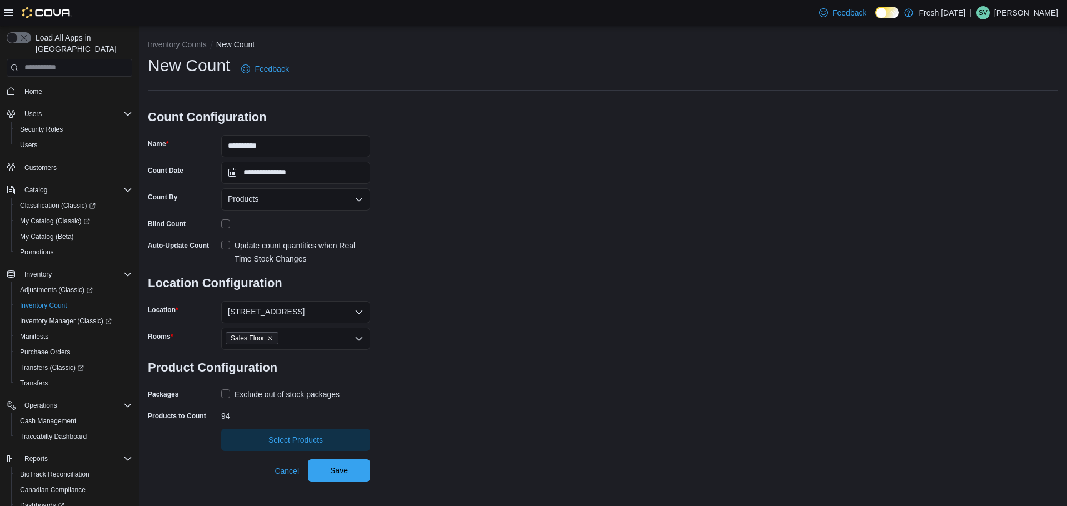
click at [336, 473] on span "Save" at bounding box center [339, 470] width 18 height 11
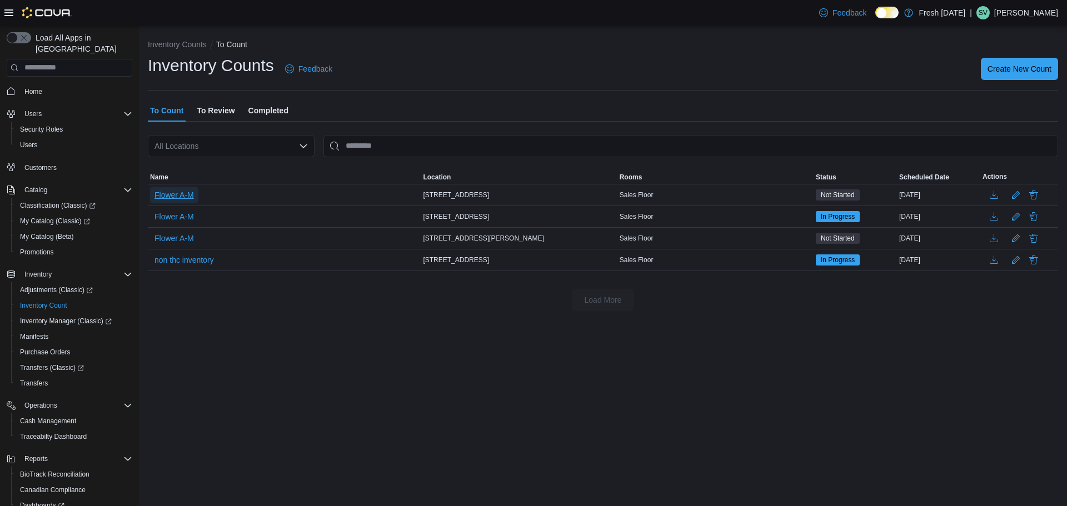
click at [168, 197] on span "Flower A-M" at bounding box center [174, 195] width 39 height 11
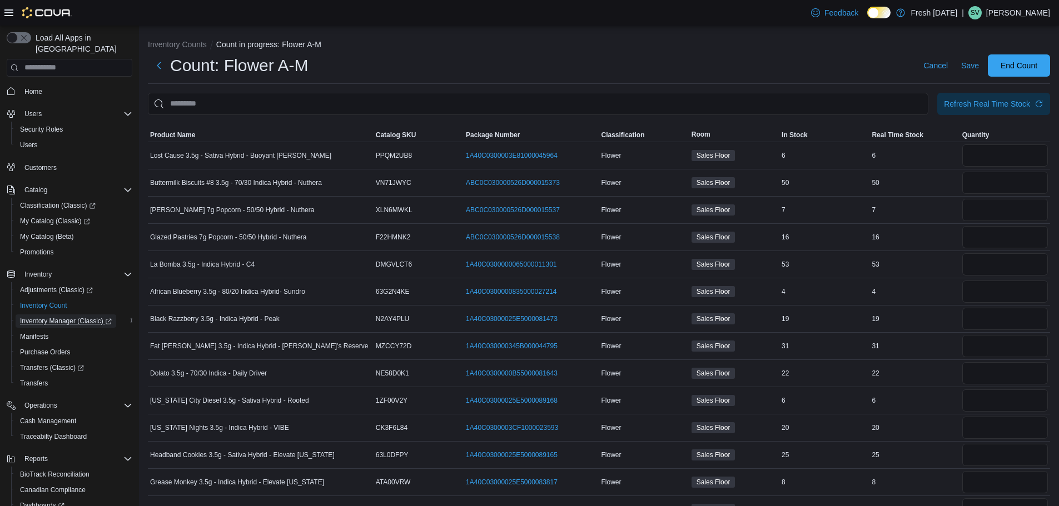
click at [74, 317] on span "Inventory Manager (Classic)" at bounding box center [66, 321] width 92 height 9
